Goal: Task Accomplishment & Management: Manage account settings

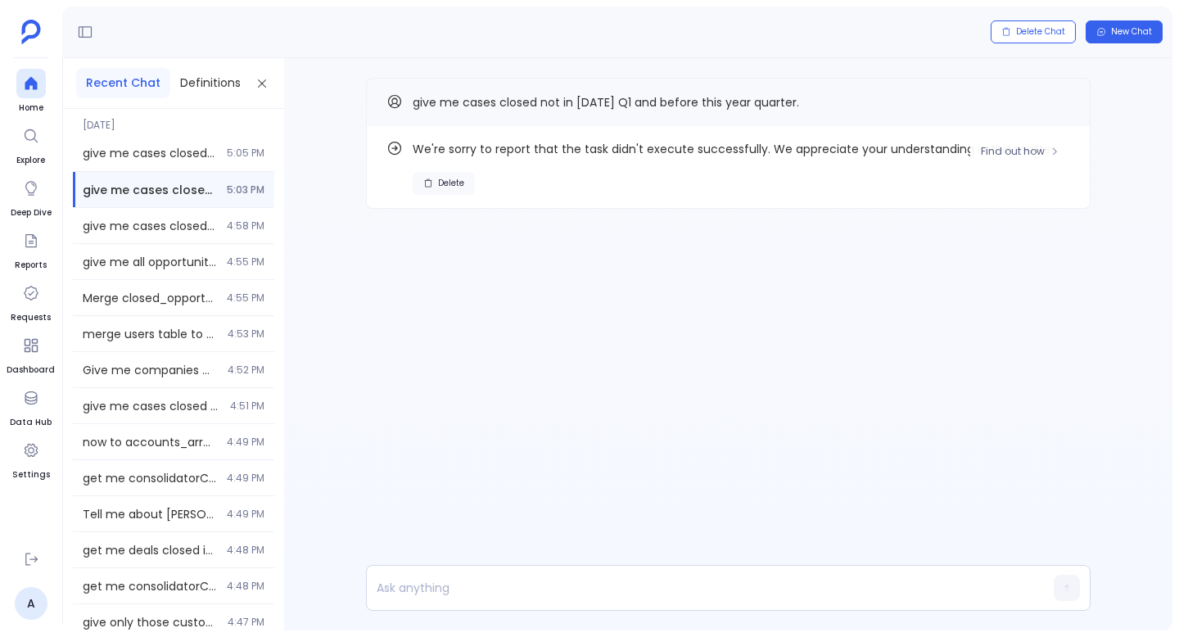
click at [453, 183] on span "Delete" at bounding box center [451, 183] width 26 height 11
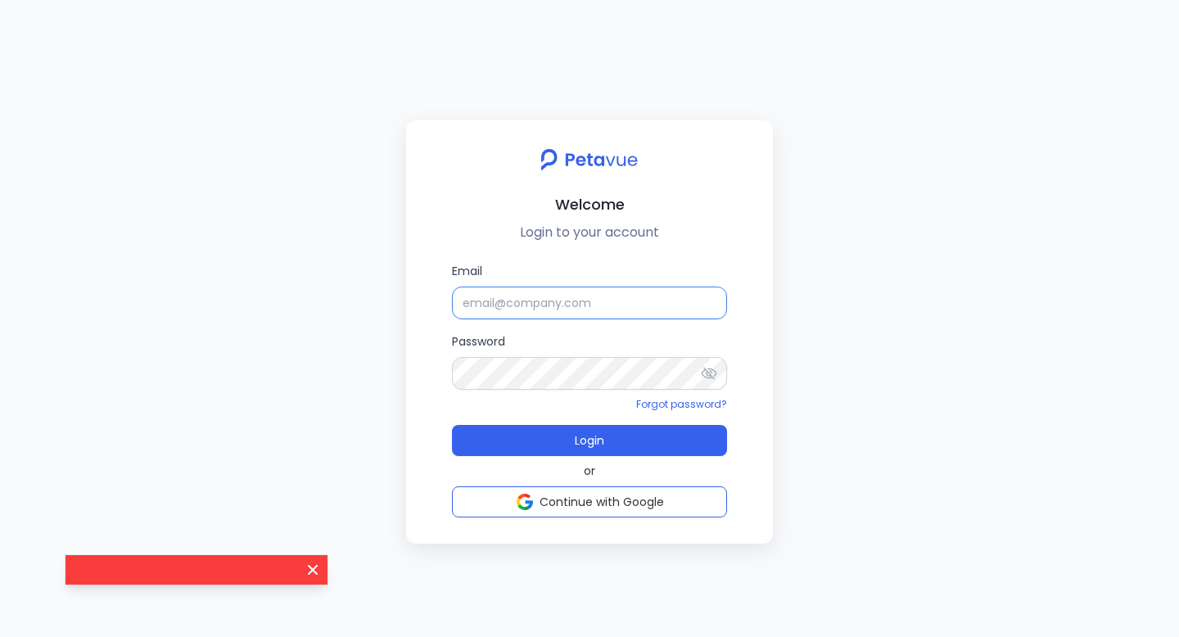
click at [575, 305] on input "Email" at bounding box center [589, 302] width 275 height 33
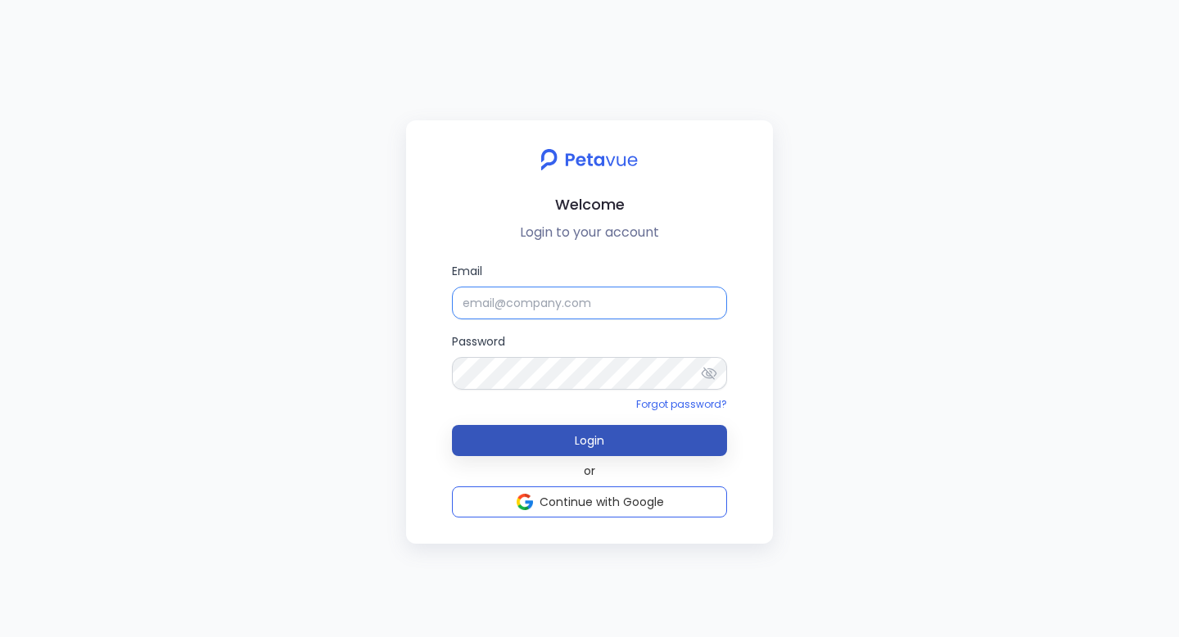
type input "[EMAIL_ADDRESS][DOMAIN_NAME]"
click at [634, 432] on button "Login" at bounding box center [589, 440] width 275 height 31
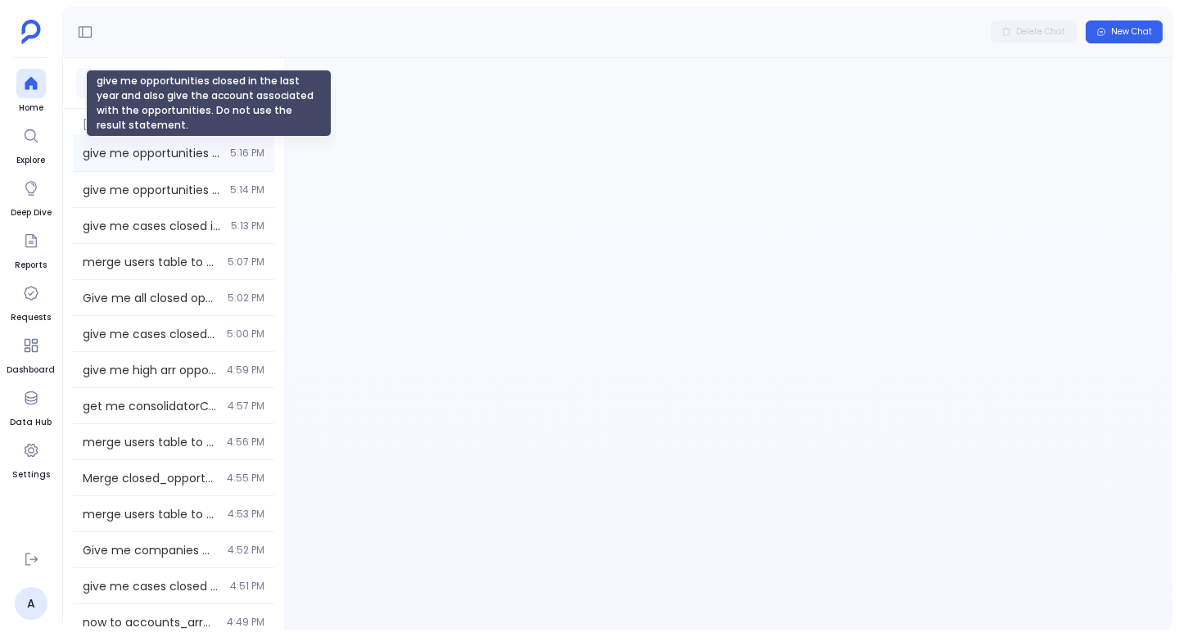
click at [151, 160] on span "give me opportunities closed in the last year and also give the account associa…" at bounding box center [152, 153] width 138 height 16
